Goal: Transaction & Acquisition: Book appointment/travel/reservation

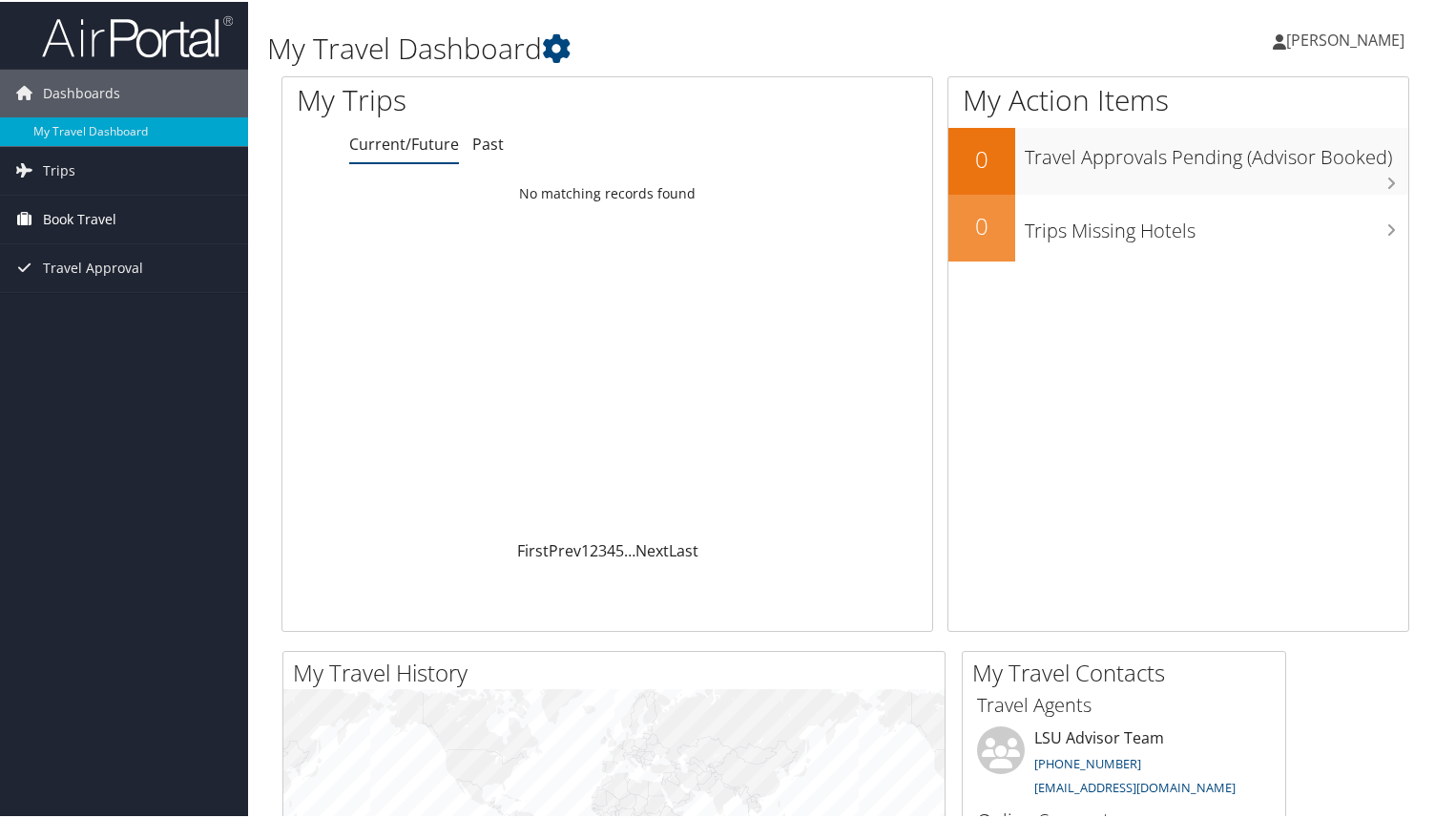
click at [93, 220] on span "Book Travel" at bounding box center [79, 218] width 73 height 48
click at [135, 281] on link "Book/Manage Online Trips" at bounding box center [124, 284] width 248 height 29
click at [94, 288] on link "Book/Manage Online Trips" at bounding box center [124, 284] width 248 height 29
click at [136, 291] on link "Book/Manage Online Trips" at bounding box center [124, 284] width 248 height 29
click at [116, 295] on link "Book/Manage Online Trips" at bounding box center [124, 284] width 248 height 29
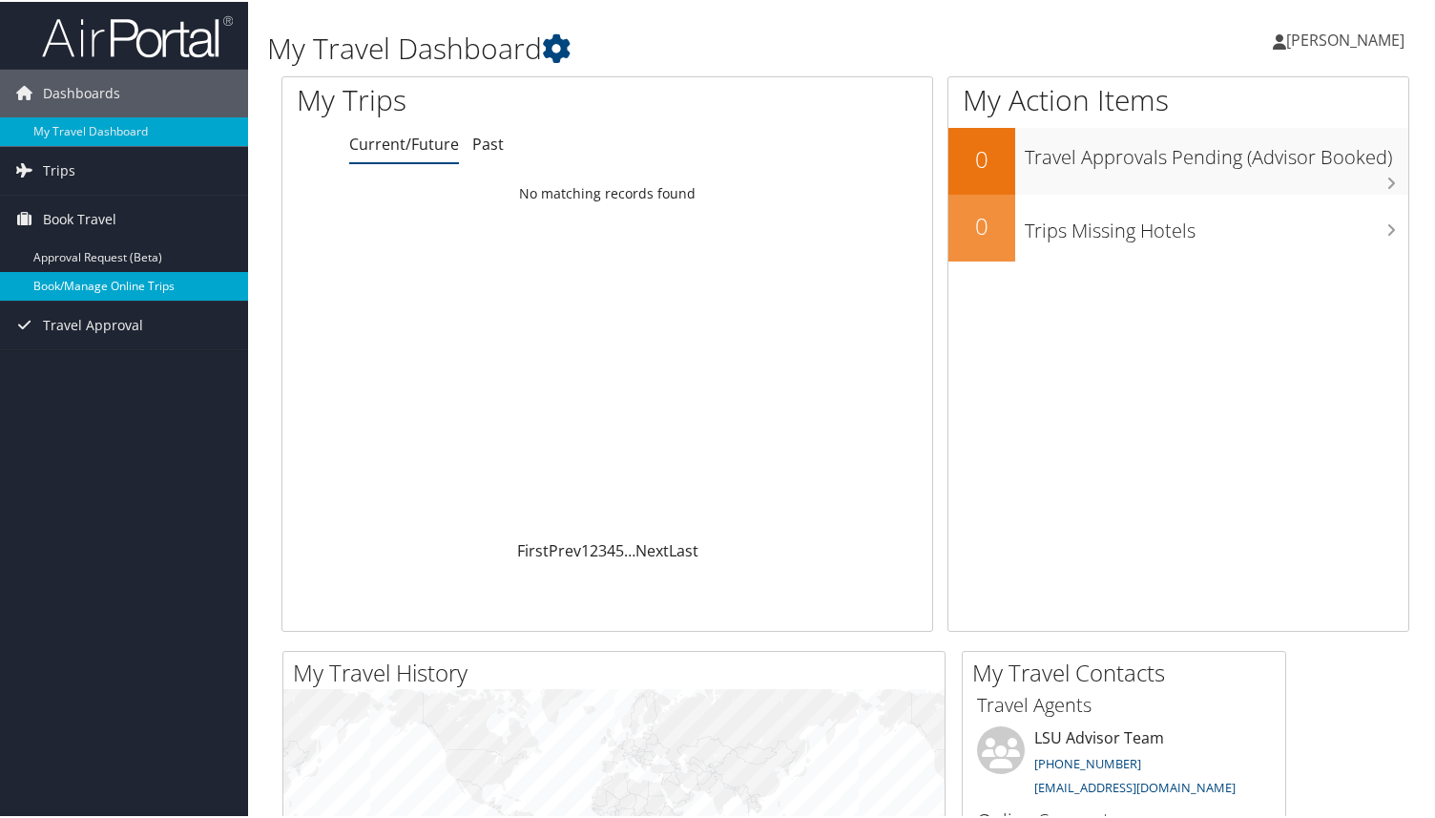
click at [57, 282] on link "Book/Manage Online Trips" at bounding box center [124, 284] width 248 height 29
click at [116, 297] on link "Book/Manage Online Trips" at bounding box center [124, 284] width 248 height 29
